Goal: Complete application form

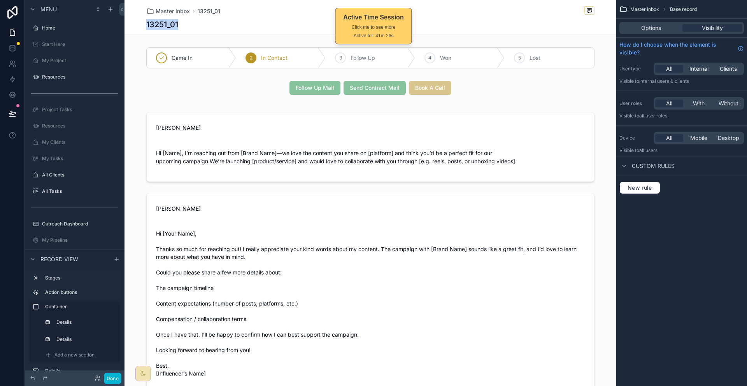
scroll to position [328, 0]
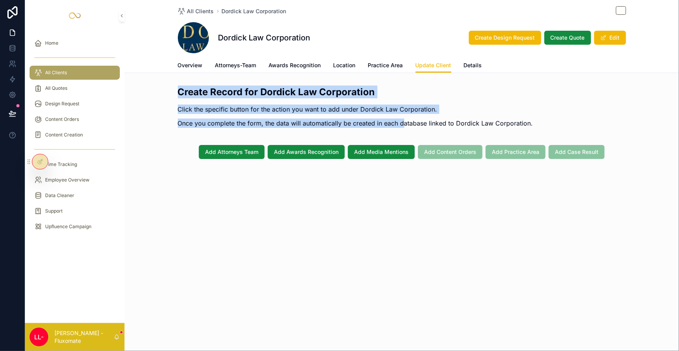
drag, startPoint x: 199, startPoint y: 82, endPoint x: 396, endPoint y: 102, distance: 197.9
click at [396, 102] on div "Create Record for Dordick Law Corporation Click the specific button for the act…" at bounding box center [355, 109] width 355 height 47
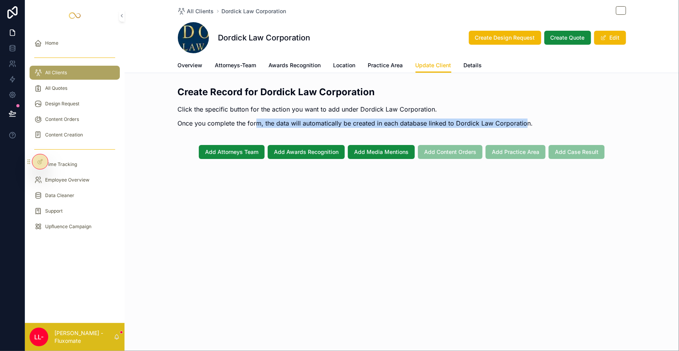
drag, startPoint x: 312, startPoint y: 110, endPoint x: 501, endPoint y: 109, distance: 188.7
click at [501, 119] on p "Once you complete the form, the data will automatically be created in each data…" at bounding box center [355, 123] width 355 height 9
click at [253, 148] on span "Add Attorneys Team" at bounding box center [231, 152] width 53 height 8
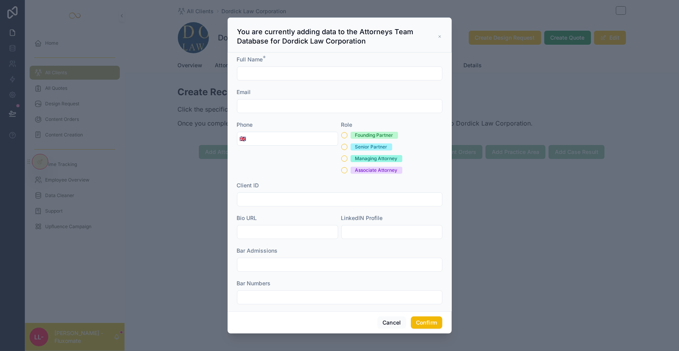
click at [424, 104] on form "Full Name * Email Phone 🇬🇧 Role Founding Partner Senior Partner Managing Attorn…" at bounding box center [339, 264] width 205 height 416
click at [431, 34] on div "You are currently adding data to the Attorneys Team Database for Dordick Law Co…" at bounding box center [340, 35] width 224 height 35
click at [423, 36] on h3 "You are currently adding data to the Attorneys Team Database for Dordick Law Co…" at bounding box center [337, 36] width 201 height 19
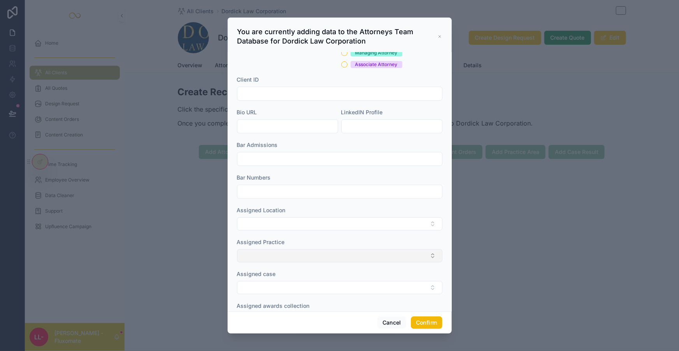
click at [328, 249] on button "Select Button" at bounding box center [339, 255] width 205 height 13
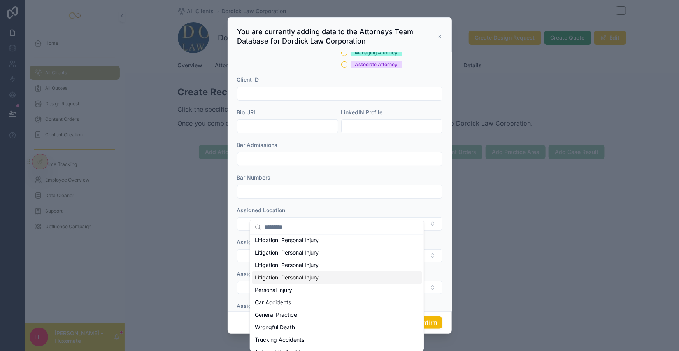
scroll to position [82, 0]
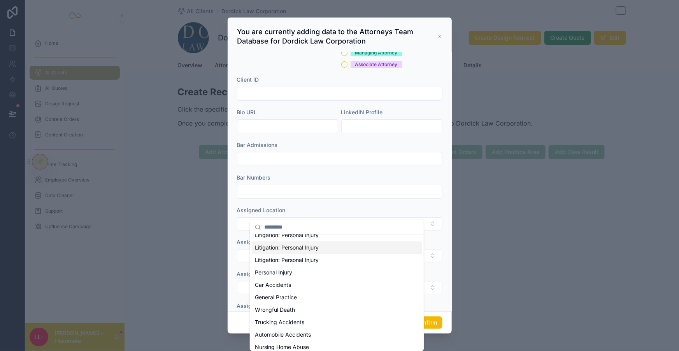
click at [327, 239] on div "Assigned Practice" at bounding box center [339, 243] width 205 height 8
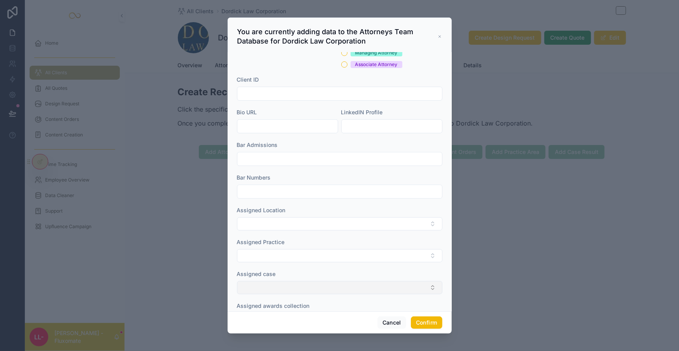
click at [311, 281] on button "Select Button" at bounding box center [339, 287] width 205 height 13
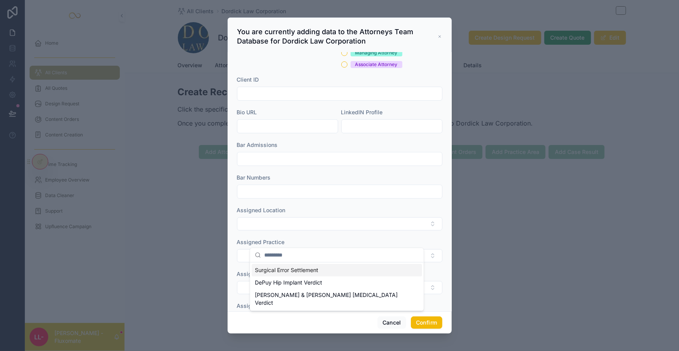
click at [319, 270] on div "Assigned case" at bounding box center [339, 274] width 205 height 8
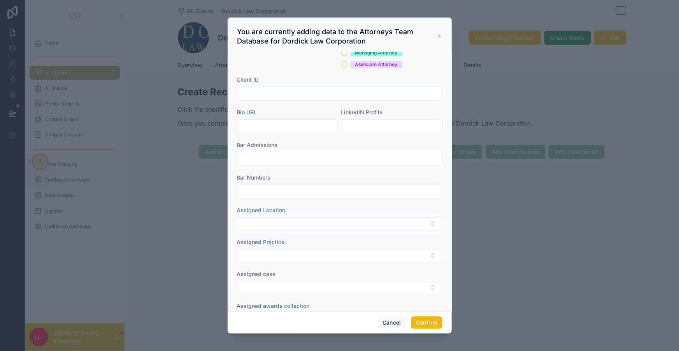
click at [305, 302] on div "Assigned awards collection" at bounding box center [339, 314] width 205 height 24
click at [306, 313] on button "Select Button" at bounding box center [339, 319] width 205 height 13
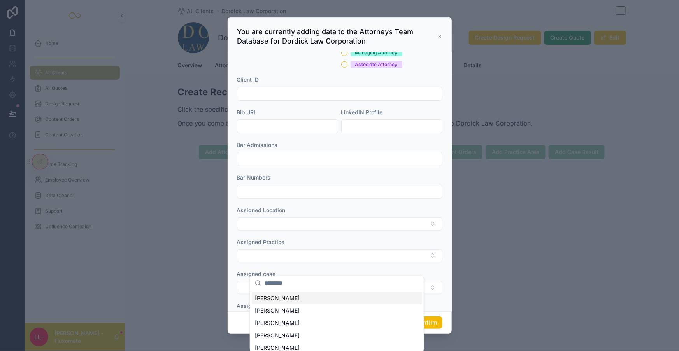
click at [322, 302] on div "Assigned awards collection" at bounding box center [339, 306] width 205 height 8
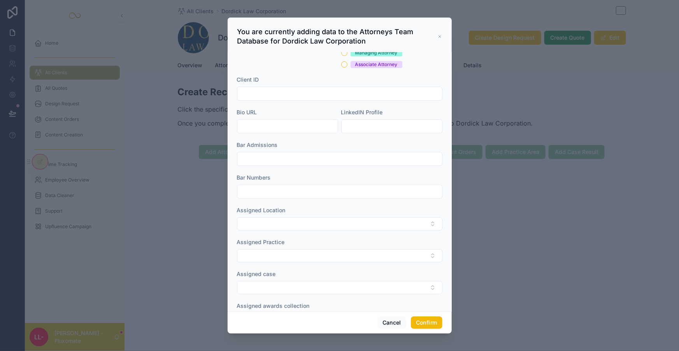
click at [297, 345] on button "Select Button" at bounding box center [339, 351] width 205 height 13
click at [377, 334] on div "Assigned media mentions collection" at bounding box center [339, 338] width 205 height 8
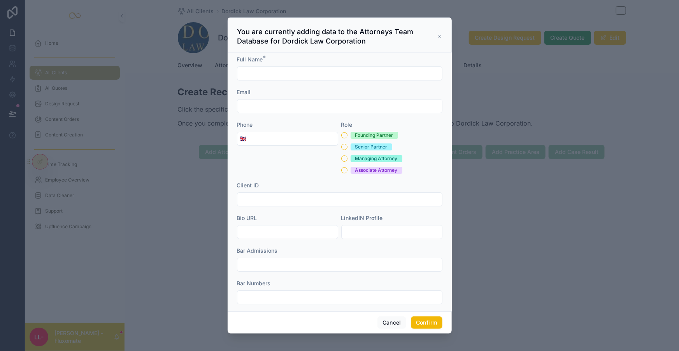
click at [499, 46] on div at bounding box center [339, 175] width 679 height 351
click at [439, 36] on icon at bounding box center [440, 37] width 2 height 2
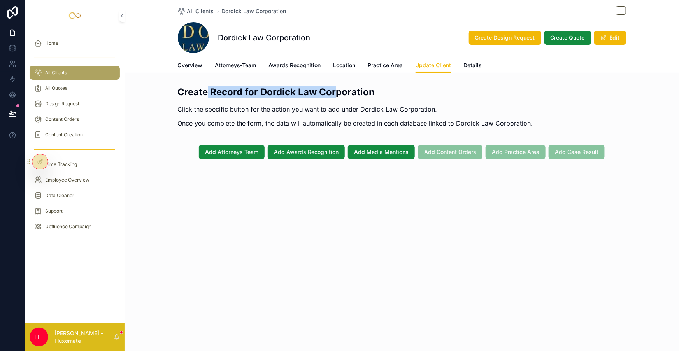
drag, startPoint x: 222, startPoint y: 82, endPoint x: 335, endPoint y: 72, distance: 113.2
click at [335, 72] on div "All Clients Dordick Law Corporation Dordick Law Corporation Create Design Reque…" at bounding box center [402, 106] width 555 height 212
click at [350, 86] on h2 "Create Record for Dordick Law Corporation" at bounding box center [355, 92] width 355 height 13
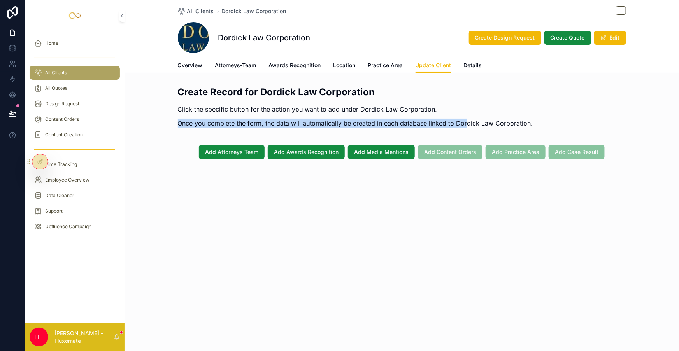
drag, startPoint x: 266, startPoint y: 109, endPoint x: 494, endPoint y: 104, distance: 228.1
click at [451, 109] on div "Create Record for Dordick Law Corporation Click the specific button for the act…" at bounding box center [402, 108] width 555 height 53
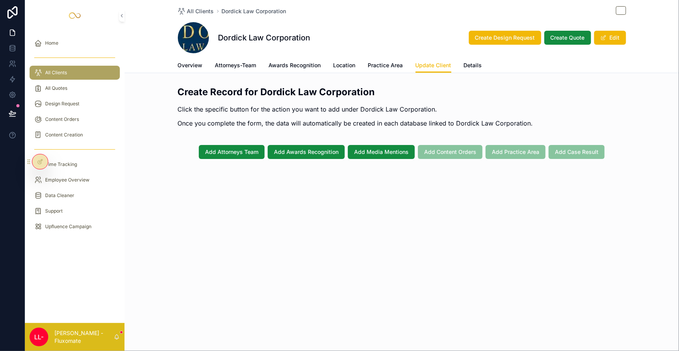
click at [495, 104] on div "Create Record for Dordick Law Corporation Click the specific button for the act…" at bounding box center [355, 109] width 355 height 47
click at [259, 145] on button "Add Attorneys Team" at bounding box center [232, 152] width 66 height 14
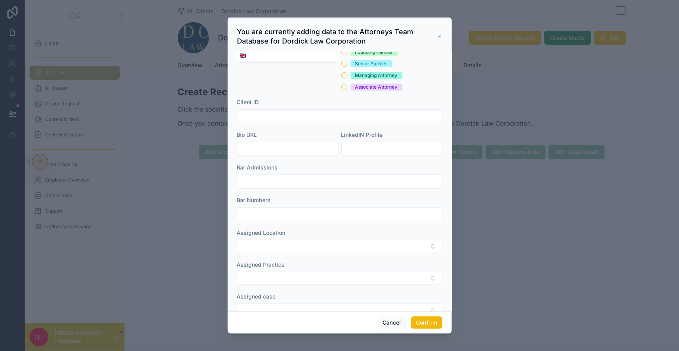
scroll to position [70, 0]
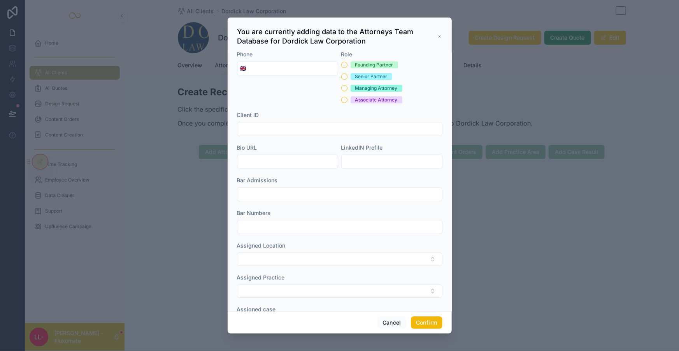
click at [295, 242] on div "Assigned Location" at bounding box center [339, 254] width 205 height 24
click at [295, 253] on button "Select Button" at bounding box center [339, 259] width 205 height 13
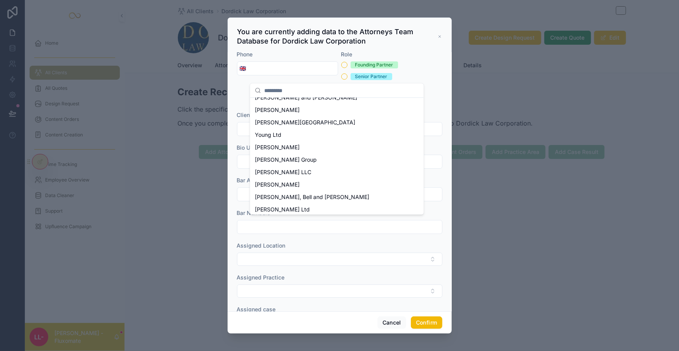
scroll to position [35, 0]
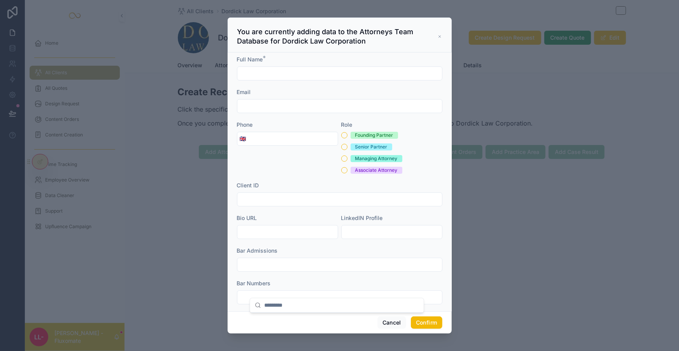
scroll to position [0, 0]
click at [325, 307] on div "Home All Clients All Quotes Design Request Content Orders Content Creation Time…" at bounding box center [339, 175] width 679 height 351
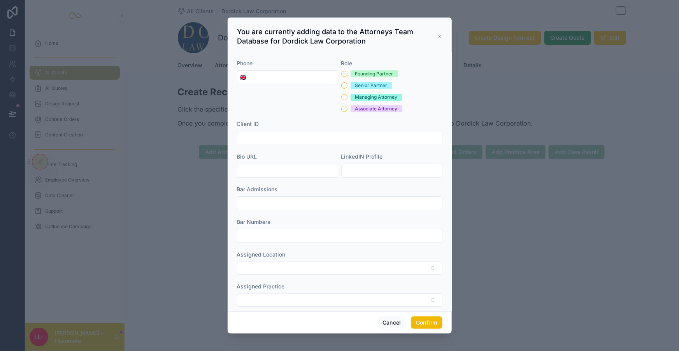
scroll to position [106, 0]
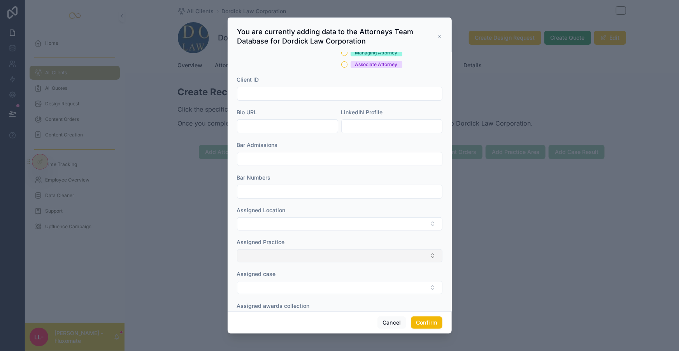
click at [294, 249] on button "Select Button" at bounding box center [339, 255] width 205 height 13
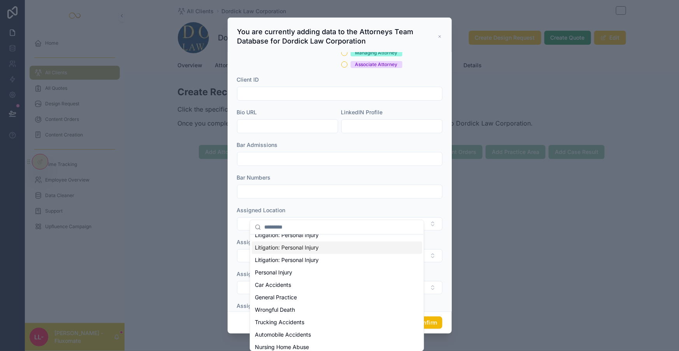
scroll to position [0, 0]
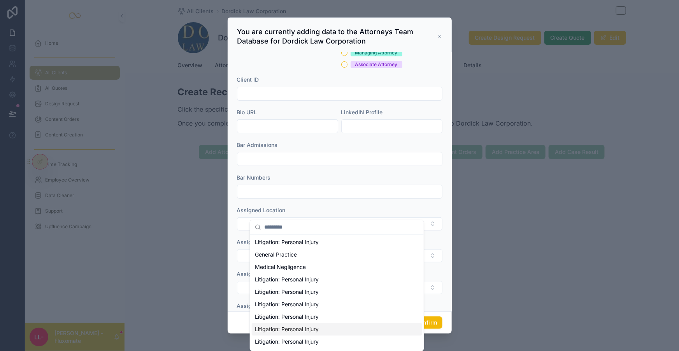
click at [331, 200] on form "Full Name * Email Phone 🇬🇧 Role Founding Partner Senior Partner Managing Attorn…" at bounding box center [339, 158] width 205 height 416
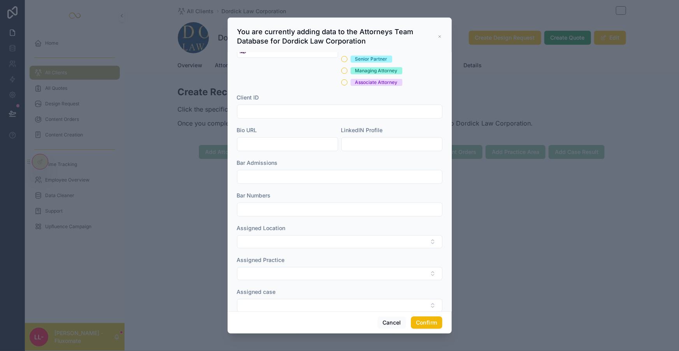
scroll to position [70, 0]
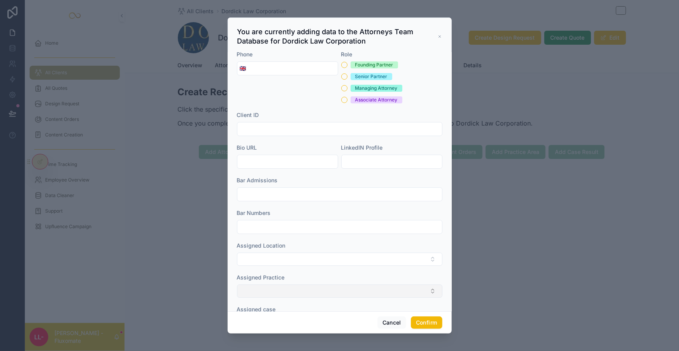
click at [305, 285] on button "Select Button" at bounding box center [339, 291] width 205 height 13
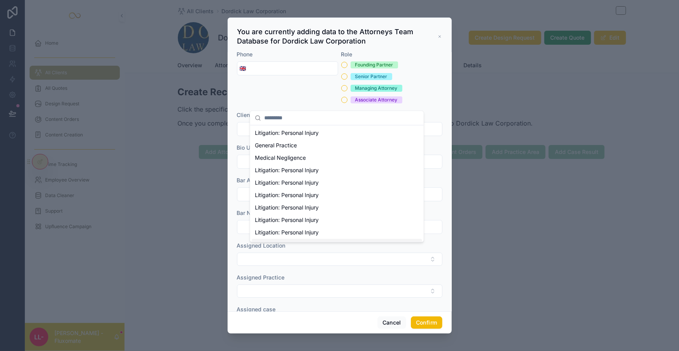
click at [319, 256] on div "Home All Clients All Quotes Design Request Content Orders Content Creation Time…" at bounding box center [339, 175] width 679 height 351
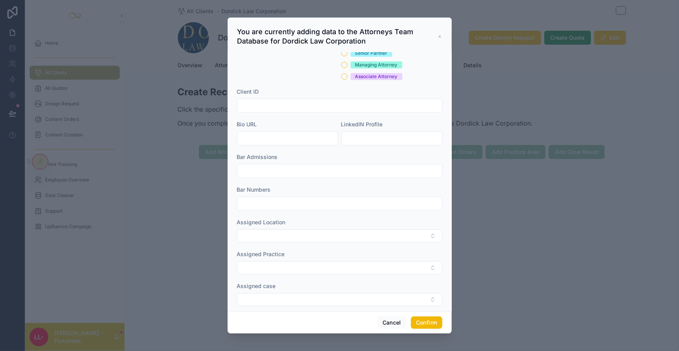
scroll to position [106, 0]
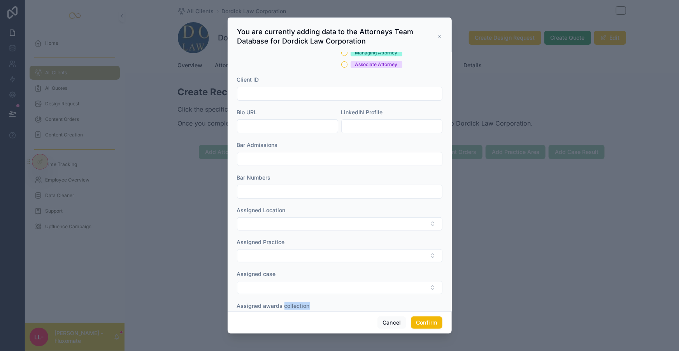
drag, startPoint x: 321, startPoint y: 251, endPoint x: 291, endPoint y: 254, distance: 30.2
click at [291, 254] on form "Full Name * Email Phone 🇬🇧 Role Founding Partner Senior Partner Managing Attorn…" at bounding box center [339, 158] width 205 height 416
drag, startPoint x: 318, startPoint y: 284, endPoint x: 345, endPoint y: 283, distance: 26.9
click at [345, 334] on div "Assigned media mentions collection" at bounding box center [339, 338] width 205 height 8
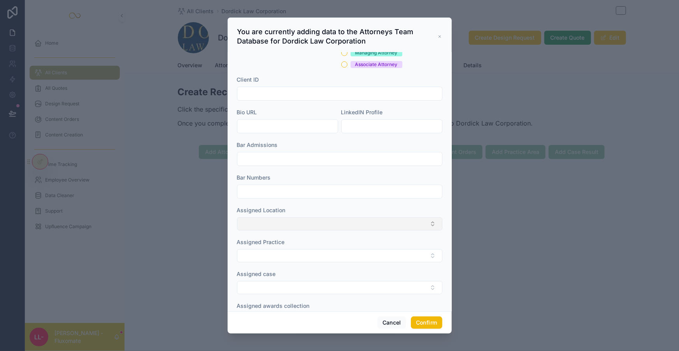
click at [292, 218] on button "Select Button" at bounding box center [339, 224] width 205 height 13
click at [427, 27] on div "You are currently adding data to the Attorneys Team Database for Dordick Law Co…" at bounding box center [339, 36] width 205 height 19
click at [429, 26] on div "You are currently adding data to the Attorneys Team Database for Dordick Law Co…" at bounding box center [340, 35] width 224 height 35
click at [425, 33] on div "You are currently adding data to the Attorneys Team Database for Dordick Law Co…" at bounding box center [339, 36] width 205 height 19
click at [438, 33] on icon at bounding box center [440, 36] width 4 height 6
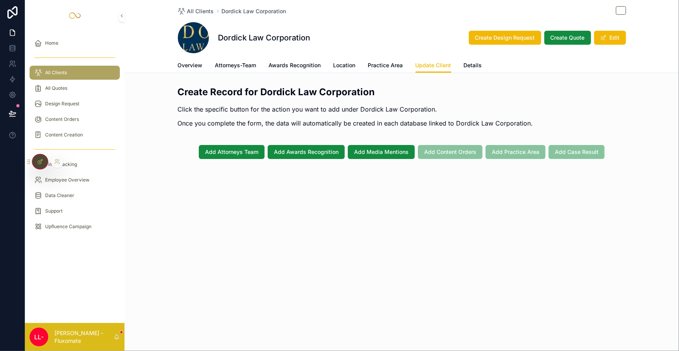
click at [35, 158] on div at bounding box center [40, 161] width 16 height 15
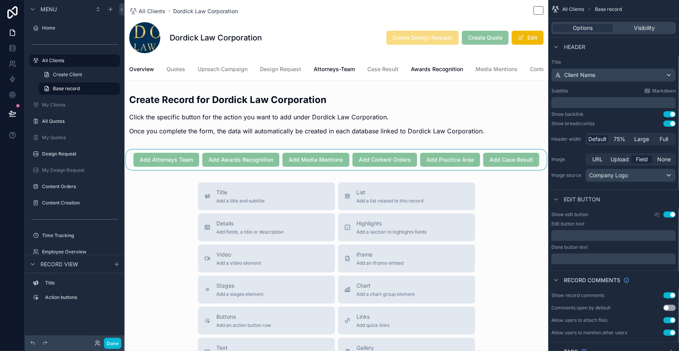
click at [209, 150] on div "scrollable content" at bounding box center [337, 160] width 424 height 20
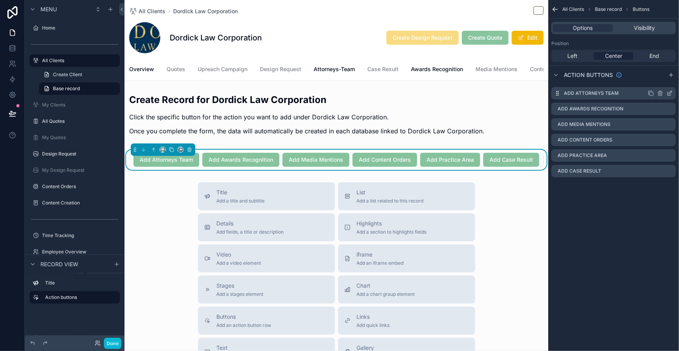
click at [673, 90] on icon "scrollable content" at bounding box center [670, 93] width 6 height 6
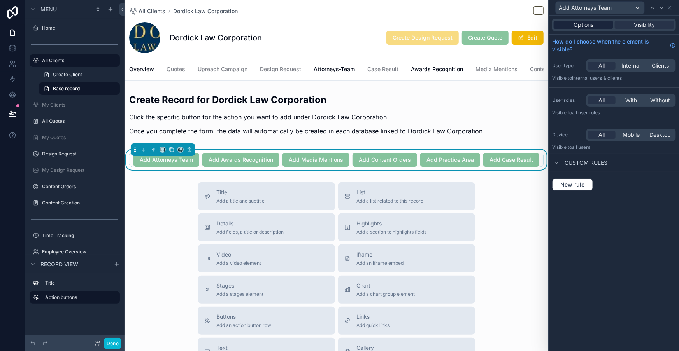
click at [593, 25] on span "Options" at bounding box center [584, 25] width 20 height 8
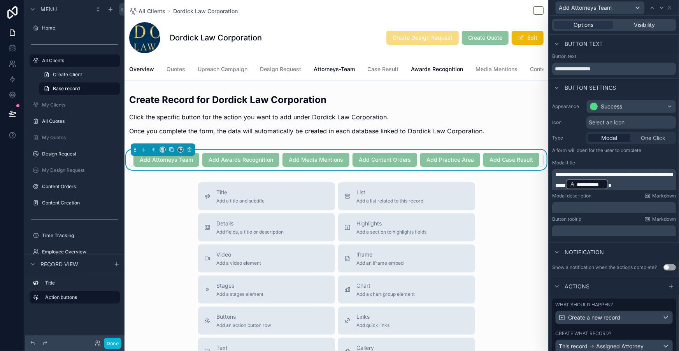
click at [645, 331] on div "Create what record?" at bounding box center [614, 334] width 118 height 6
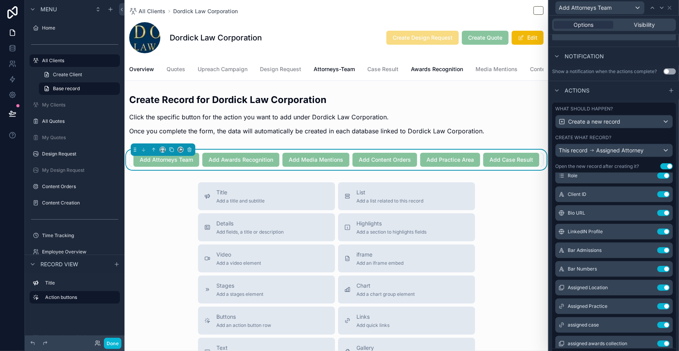
scroll to position [70, 0]
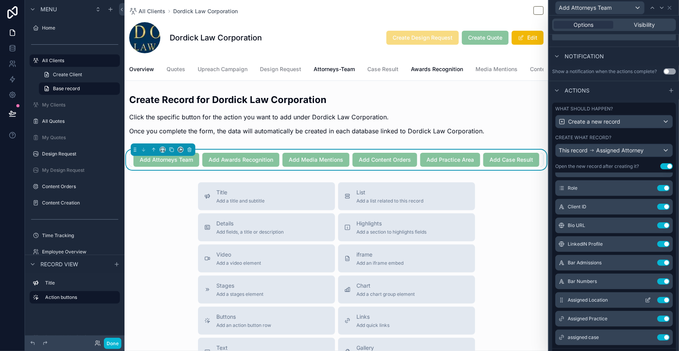
click at [642, 297] on button at bounding box center [648, 300] width 12 height 6
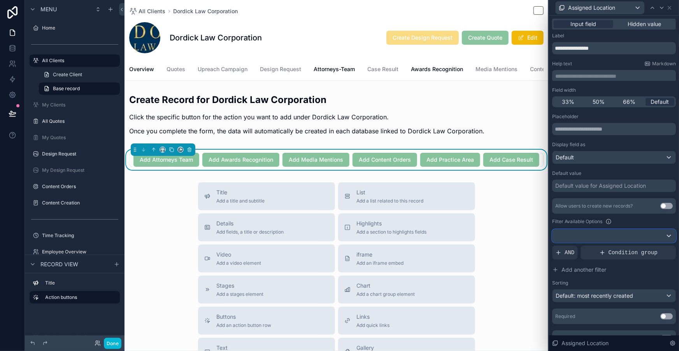
click at [621, 230] on div at bounding box center [614, 236] width 123 height 12
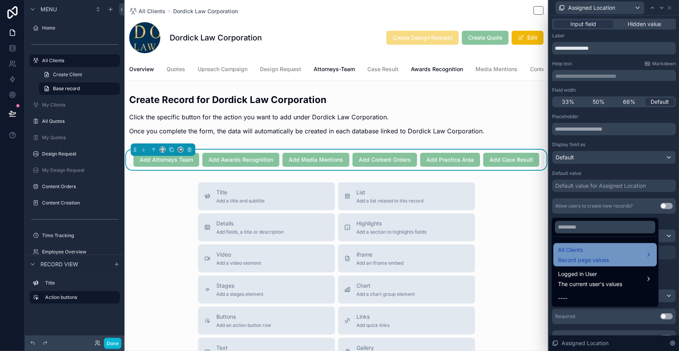
click at [608, 246] on span "All Clients" at bounding box center [583, 250] width 51 height 9
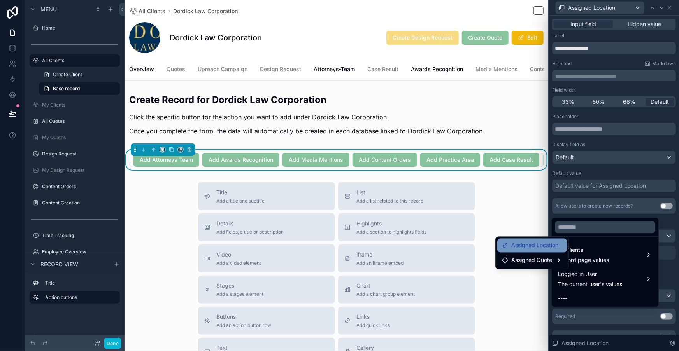
click at [528, 244] on span "Assigned Location" at bounding box center [534, 245] width 47 height 9
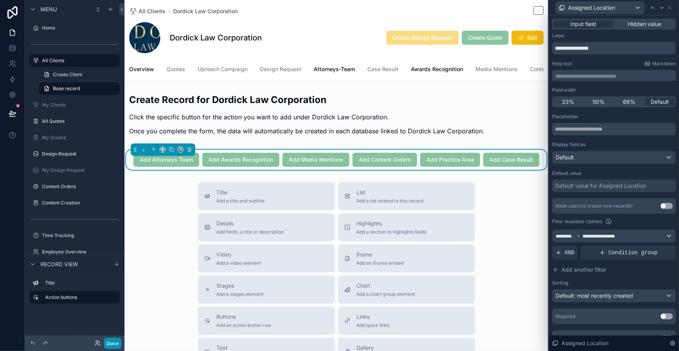
click at [104, 345] on button "Done" at bounding box center [113, 343] width 18 height 11
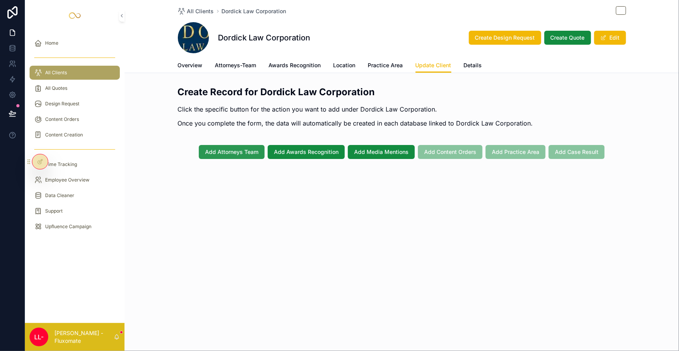
click at [259, 145] on button "Add Attorneys Team" at bounding box center [232, 152] width 66 height 14
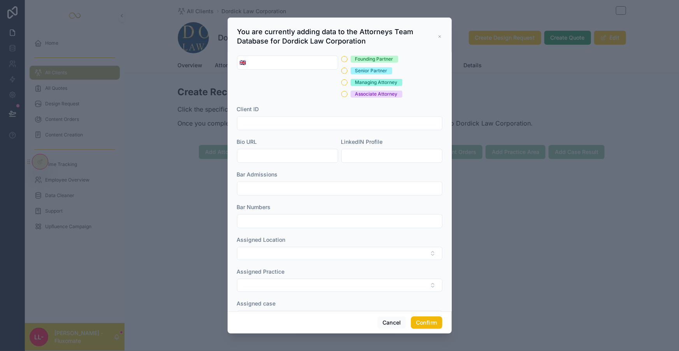
scroll to position [106, 0]
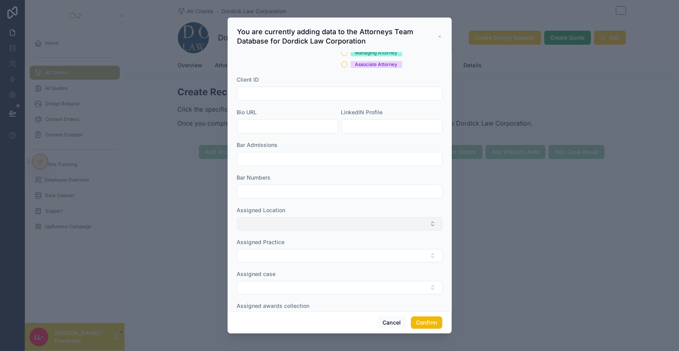
click at [299, 218] on button "Select Button" at bounding box center [339, 224] width 205 height 13
click at [303, 185] on div at bounding box center [339, 192] width 205 height 14
click at [380, 321] on button "Cancel" at bounding box center [391, 323] width 29 height 12
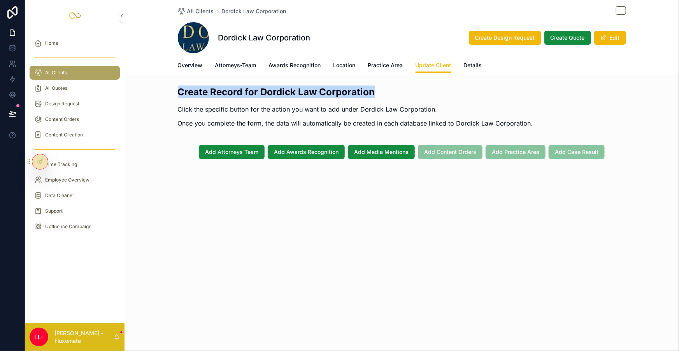
drag, startPoint x: 198, startPoint y: 78, endPoint x: 458, endPoint y: 78, distance: 259.2
click at [458, 86] on h2 "Create Record for Dordick Law Corporation" at bounding box center [355, 92] width 355 height 13
